Goal: Find specific page/section: Find specific page/section

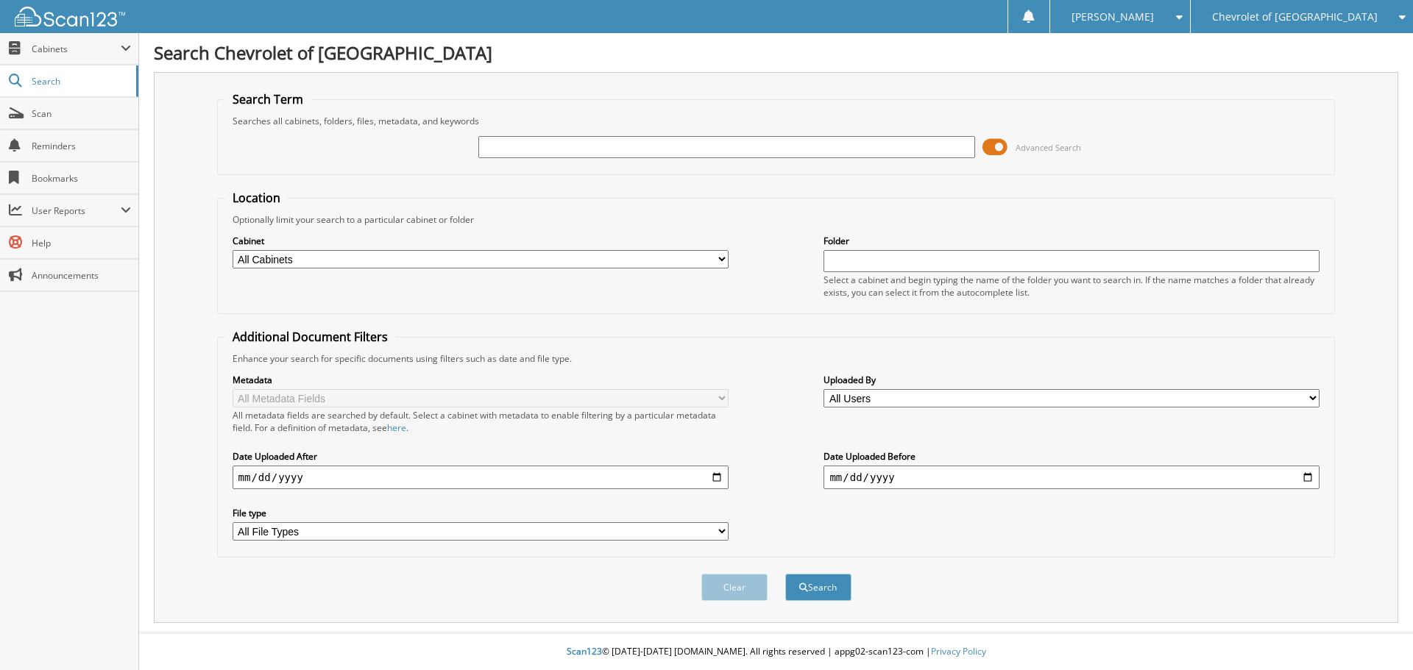
click at [540, 147] on input "text" at bounding box center [726, 147] width 496 height 22
type input "p8314"
click at [785, 574] on button "Search" at bounding box center [818, 587] width 66 height 27
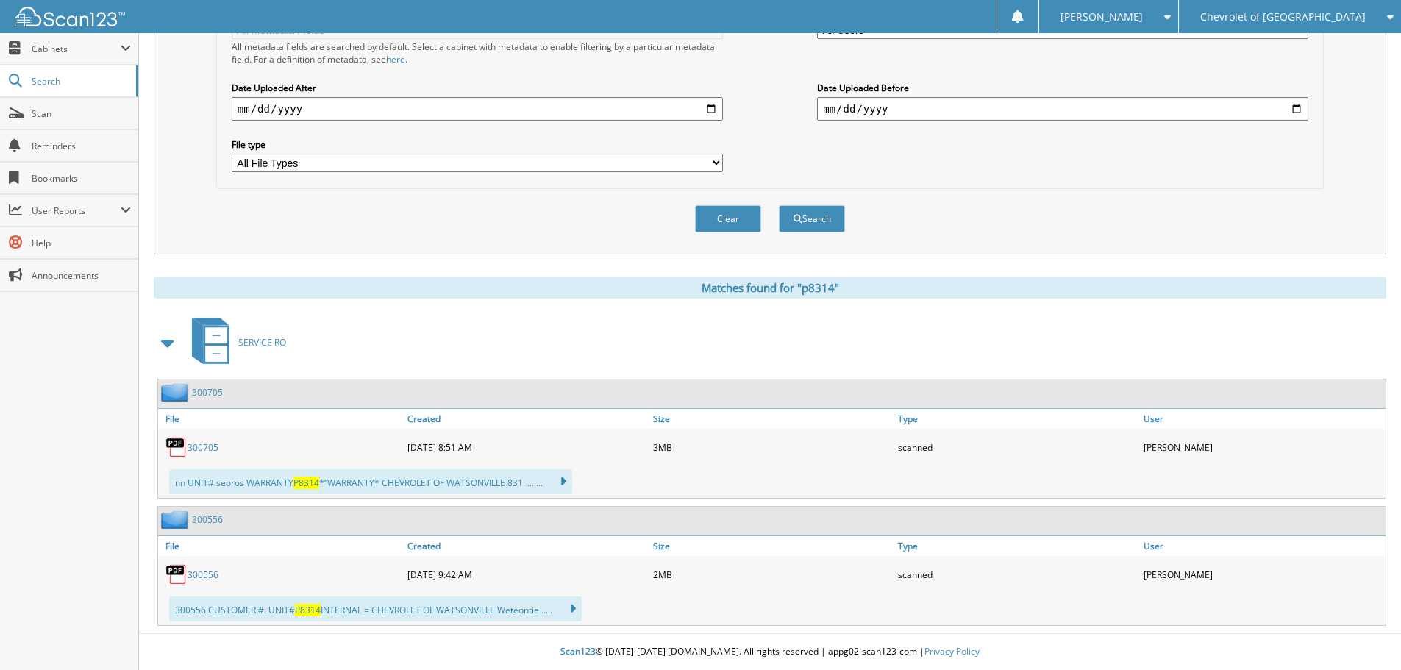
scroll to position [369, 0]
click at [207, 446] on link "300705" at bounding box center [203, 447] width 31 height 13
click at [204, 570] on link "300556" at bounding box center [203, 575] width 31 height 13
